Goal: Task Accomplishment & Management: Manage account settings

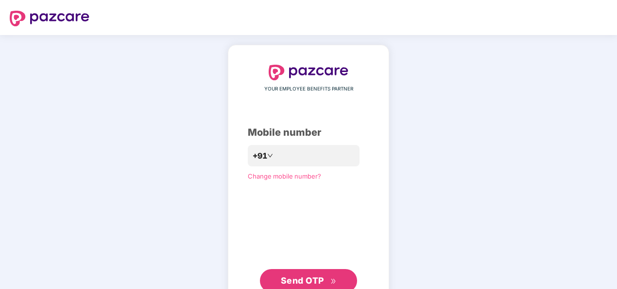
click at [463, 98] on div "YOUR EMPLOYEE BENEFITS PARTNER Mobile number +91 Change mobile number? Send OTP" at bounding box center [308, 178] width 617 height 287
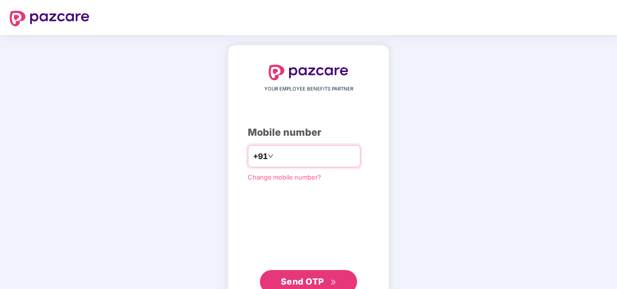
click at [338, 162] on input "number" at bounding box center [315, 156] width 80 height 16
click at [338, 159] on input "number" at bounding box center [315, 156] width 80 height 16
type input "*"
type input "**********"
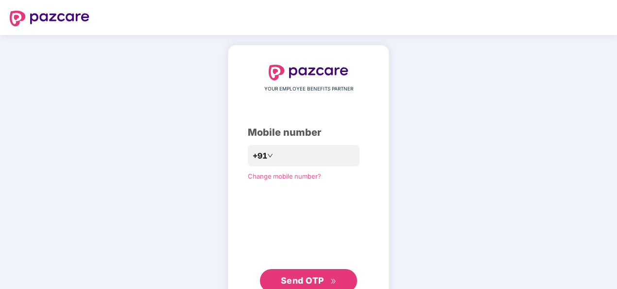
click at [320, 271] on button "Send OTP" at bounding box center [308, 280] width 97 height 23
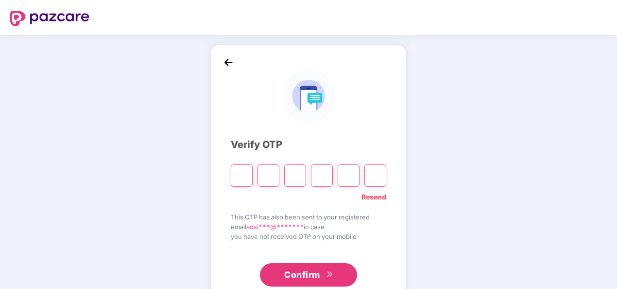
click at [198, 102] on div "Verify OTP Resend This OTP has also been sent to your registered email adsi***@…" at bounding box center [308, 176] width 617 height 282
click at [306, 22] on header at bounding box center [308, 17] width 617 height 35
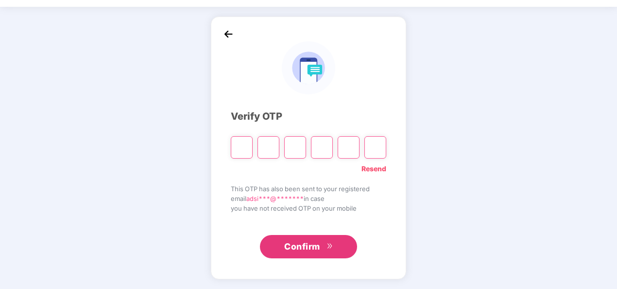
click at [428, 150] on div "Verify OTP Resend This OTP has also been sent to your registered email adsi***@…" at bounding box center [308, 148] width 617 height 282
click at [240, 144] on input "Please enter verification code. Digit 1" at bounding box center [242, 147] width 22 height 22
type input "*"
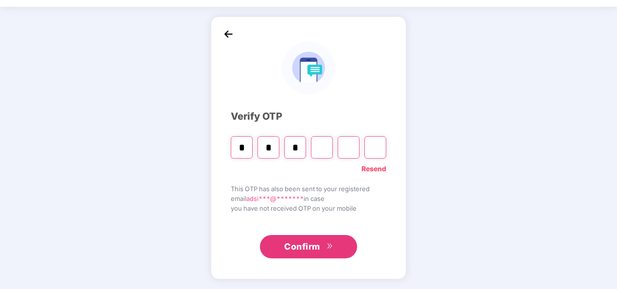
type input "*"
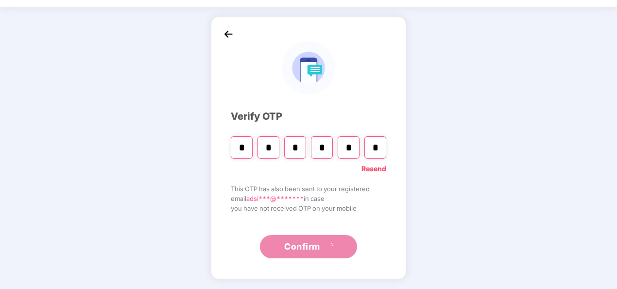
type input "*"
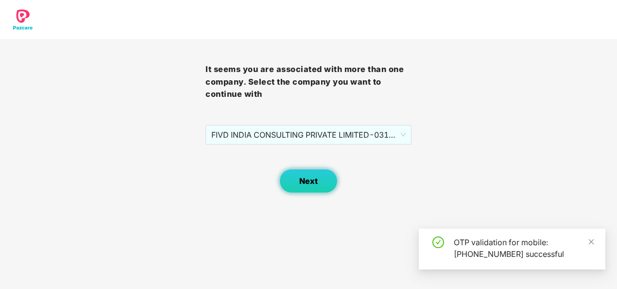
click at [303, 185] on span "Next" at bounding box center [308, 180] width 18 height 9
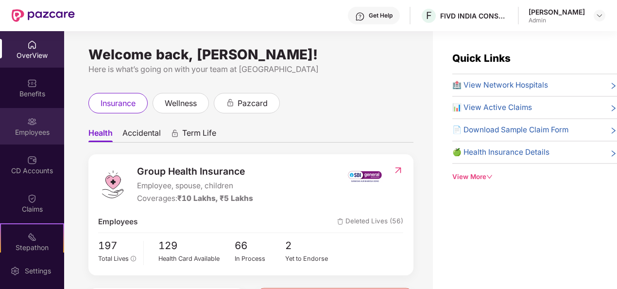
click at [18, 121] on div "Employees" at bounding box center [32, 126] width 64 height 36
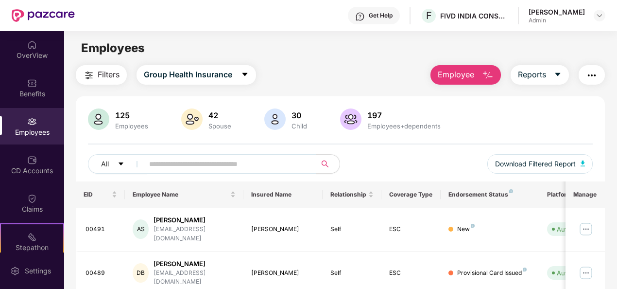
scroll to position [79, 0]
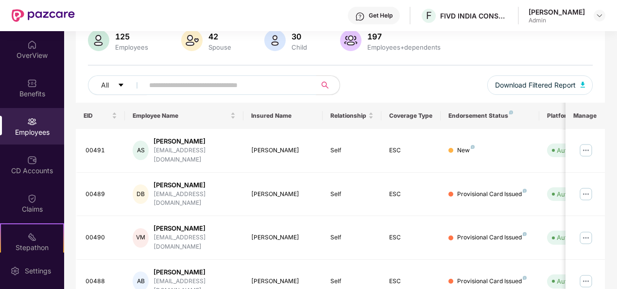
click at [240, 84] on input "text" at bounding box center [226, 85] width 154 height 15
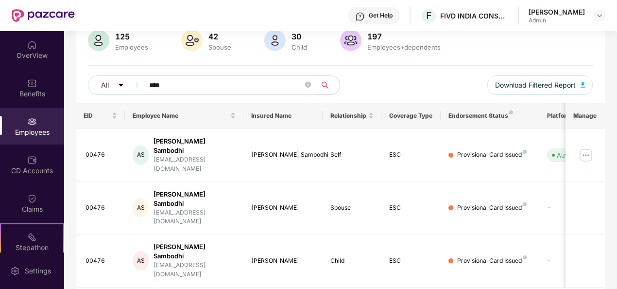
scroll to position [59, 0]
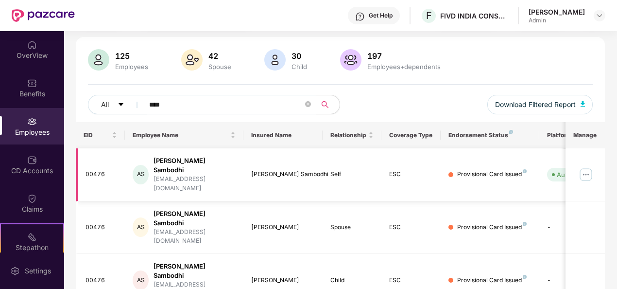
type input "****"
click at [586, 170] on img at bounding box center [586, 175] width 16 height 16
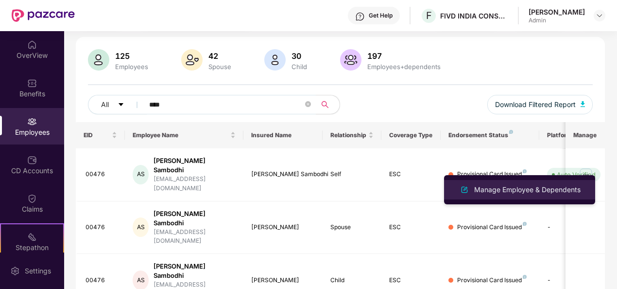
click at [502, 195] on div "Manage Employee & Dependents" at bounding box center [520, 190] width 126 height 12
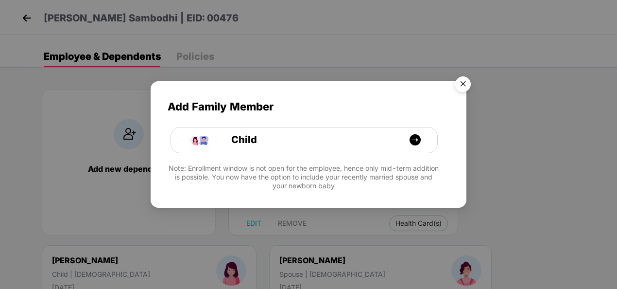
click at [460, 79] on img "Close" at bounding box center [462, 85] width 27 height 27
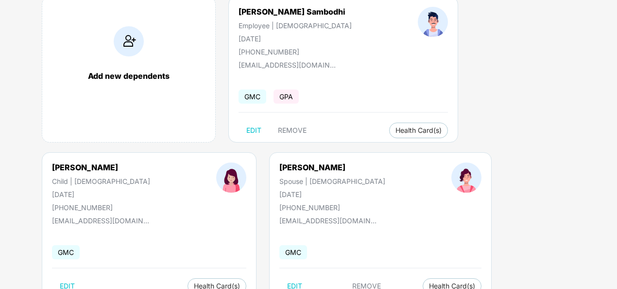
scroll to position [126, 0]
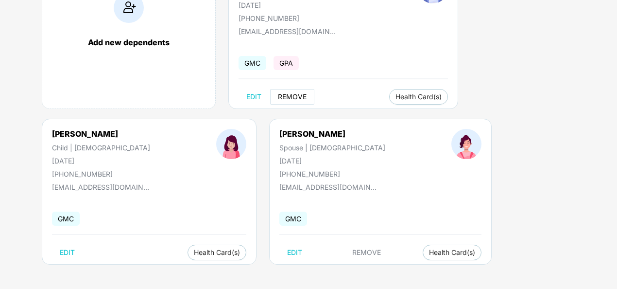
click at [290, 96] on span "REMOVE" at bounding box center [292, 97] width 29 height 8
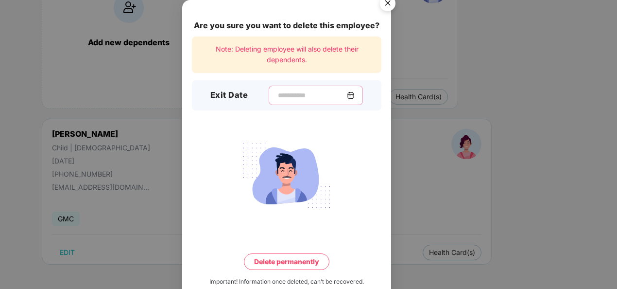
click at [297, 95] on input at bounding box center [312, 95] width 70 height 10
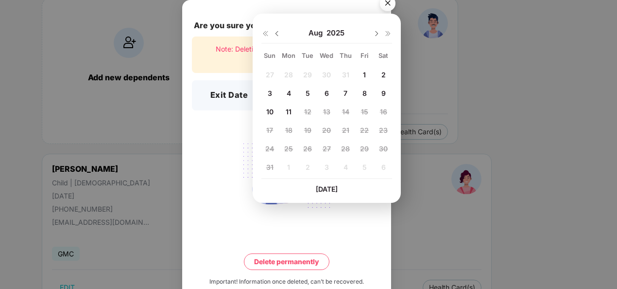
scroll to position [90, 0]
click at [343, 93] on span "7" at bounding box center [345, 94] width 4 height 8
type input "**********"
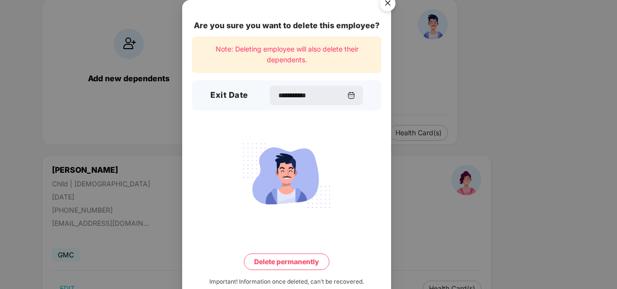
scroll to position [21, 0]
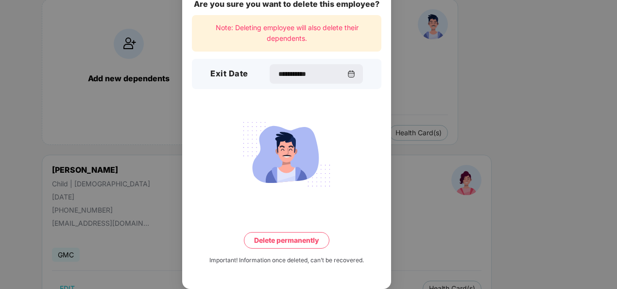
click at [280, 236] on button "Delete permanently" at bounding box center [286, 240] width 85 height 17
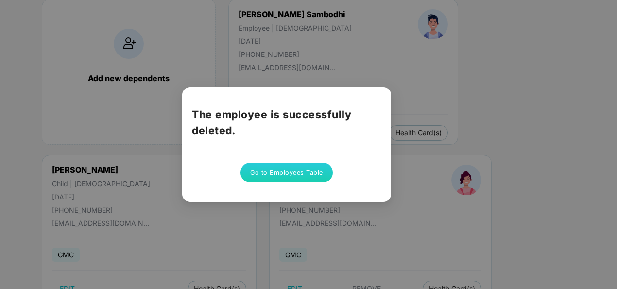
click at [294, 173] on button "Go to Employees Table" at bounding box center [286, 172] width 92 height 19
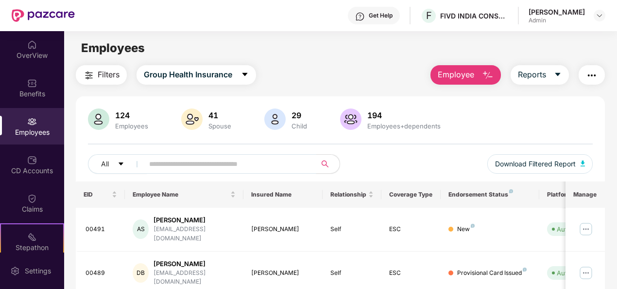
click at [179, 162] on input "text" at bounding box center [226, 163] width 154 height 15
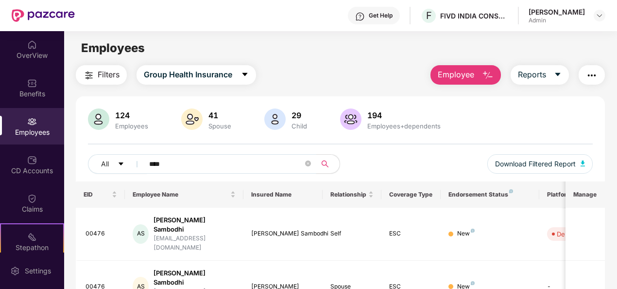
type input "****"
click at [33, 94] on div "Benefits" at bounding box center [32, 94] width 64 height 10
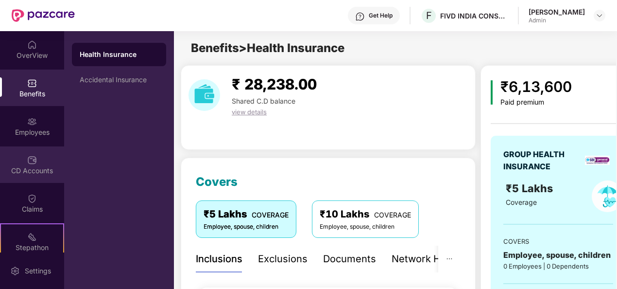
click at [30, 150] on div "CD Accounts" at bounding box center [32, 164] width 64 height 36
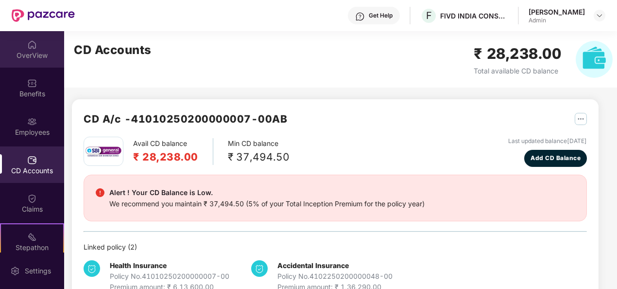
click at [28, 50] on div "OverView" at bounding box center [32, 49] width 64 height 36
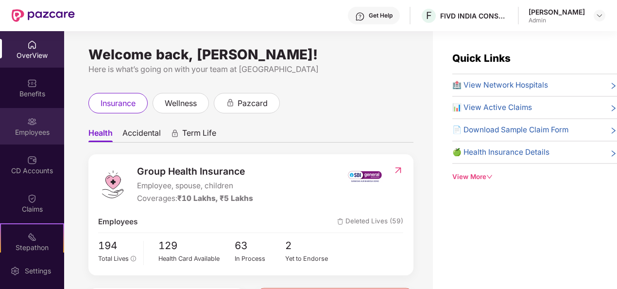
click at [32, 127] on div "Employees" at bounding box center [32, 132] width 64 height 10
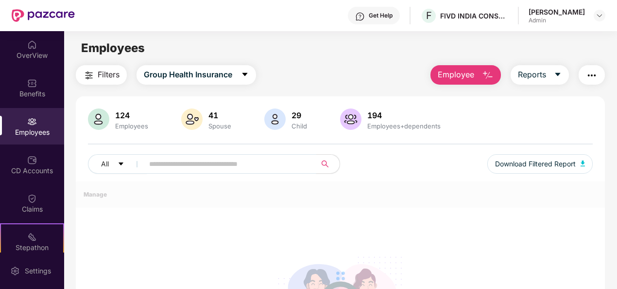
click at [172, 163] on input "text" at bounding box center [226, 163] width 154 height 15
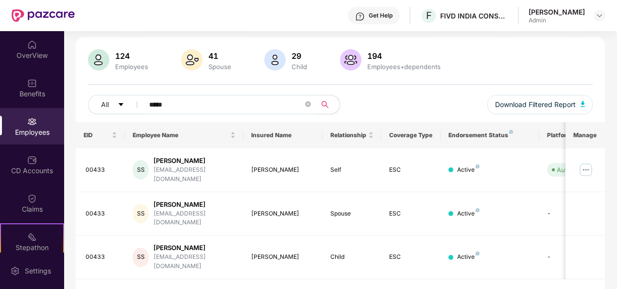
type input "*****"
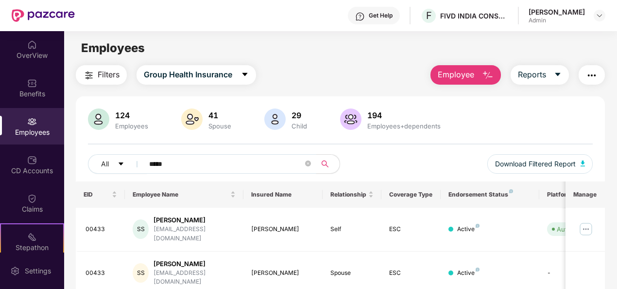
scroll to position [59, 0]
